Goal: Information Seeking & Learning: Learn about a topic

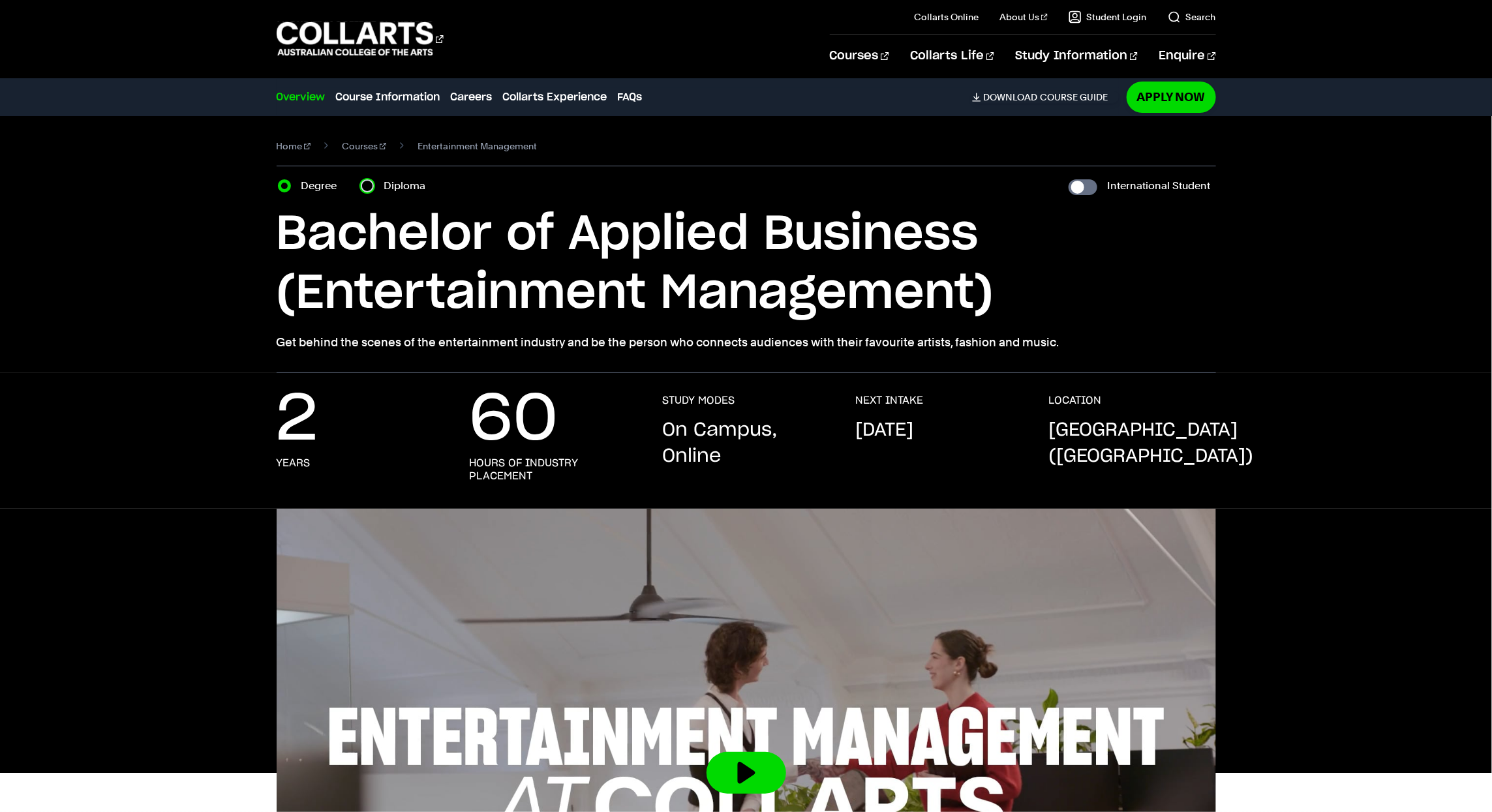
click at [363, 190] on input "Diploma" at bounding box center [367, 186] width 13 height 13
radio input "true"
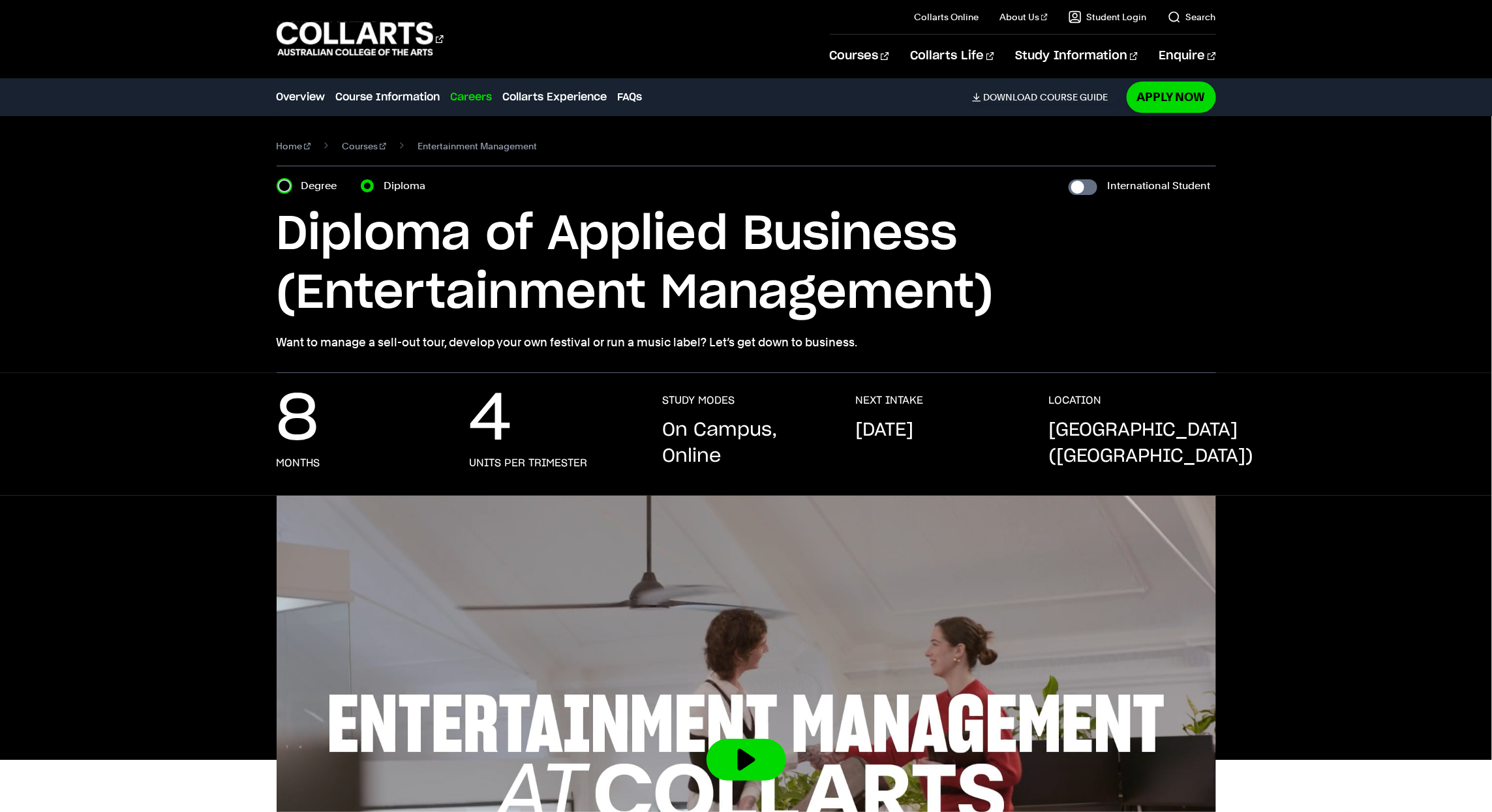
click at [284, 190] on input "Degree" at bounding box center [284, 186] width 13 height 13
radio input "true"
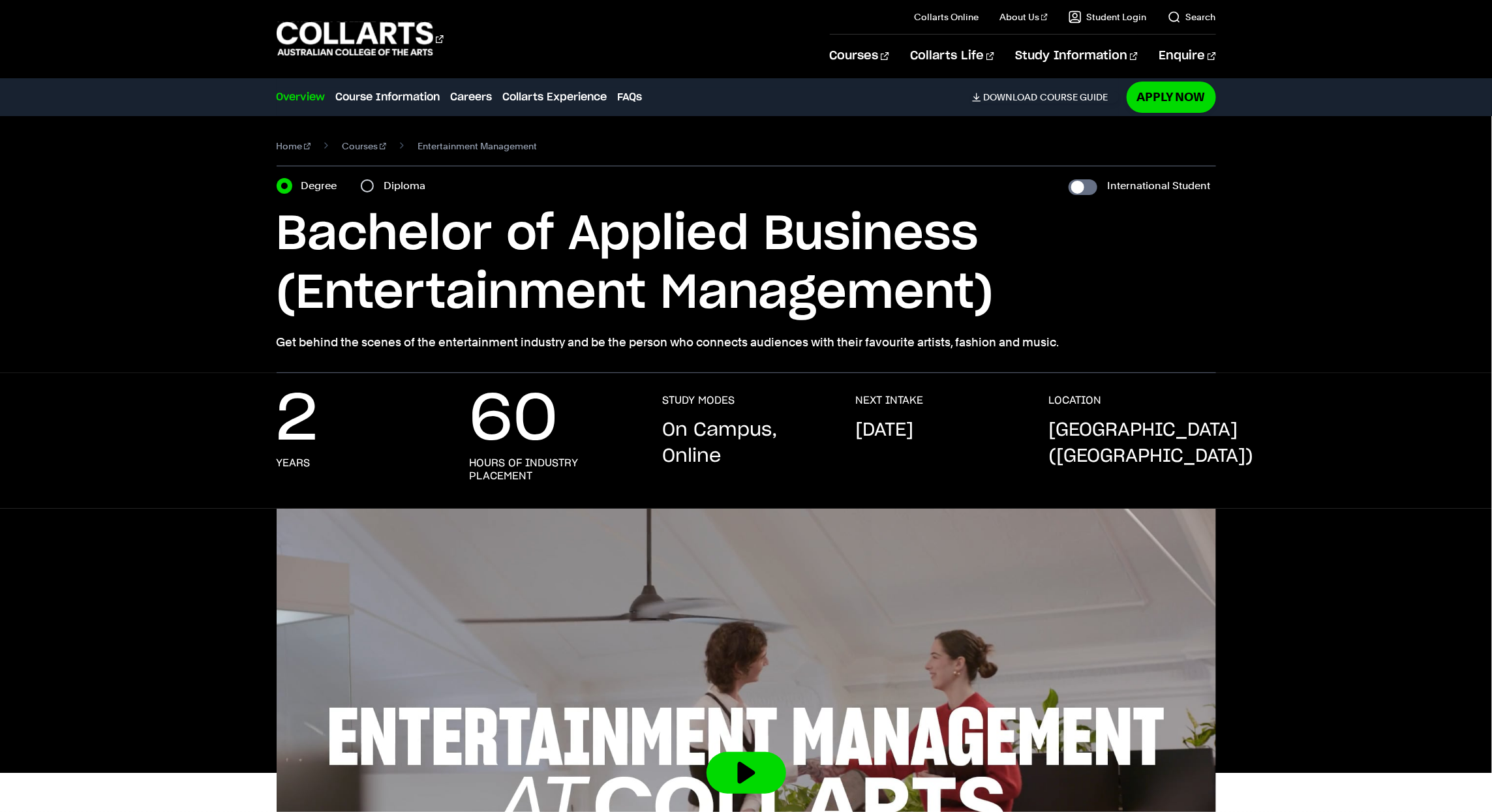
scroll to position [1, 0]
